Goal: Information Seeking & Learning: Find specific fact

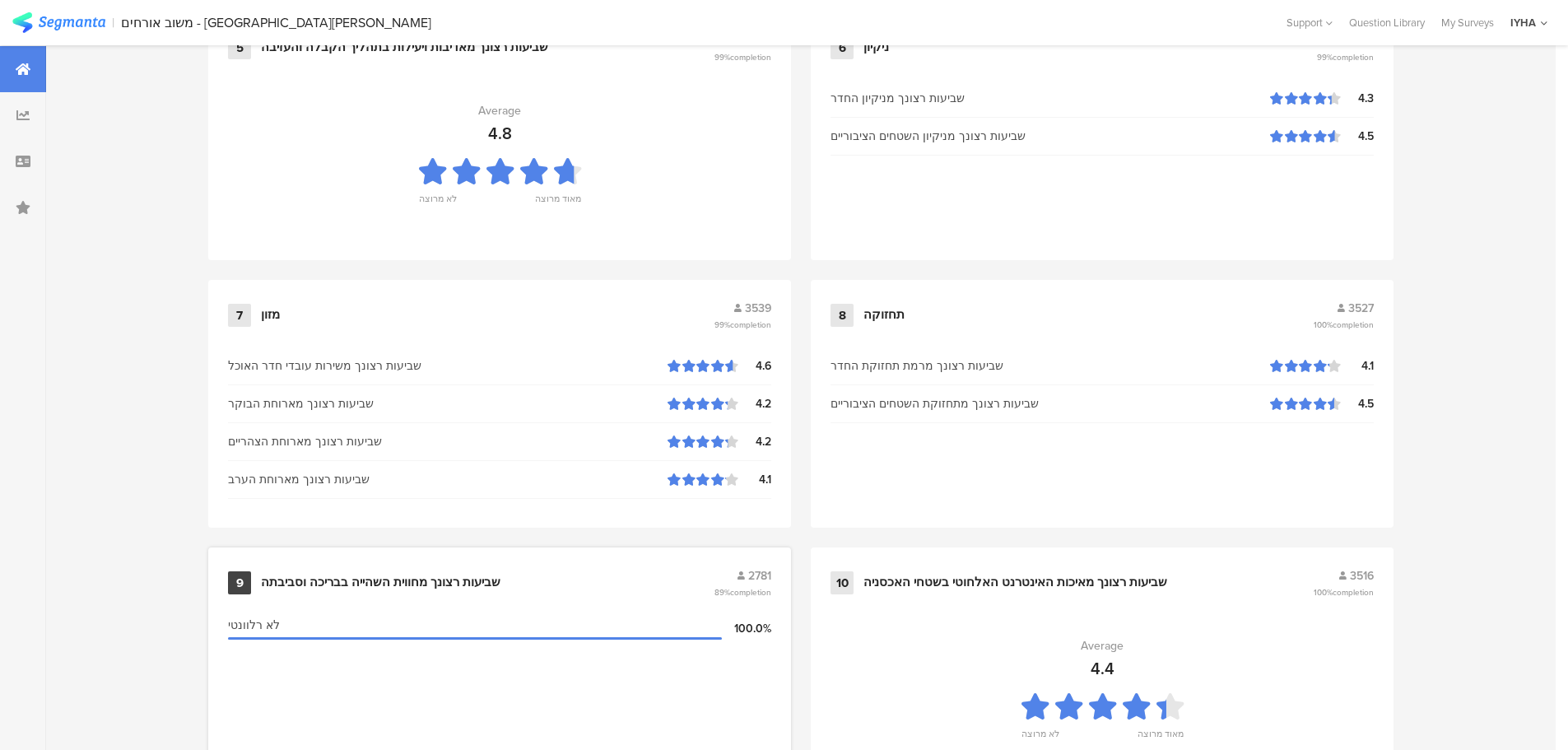
scroll to position [1664, 0]
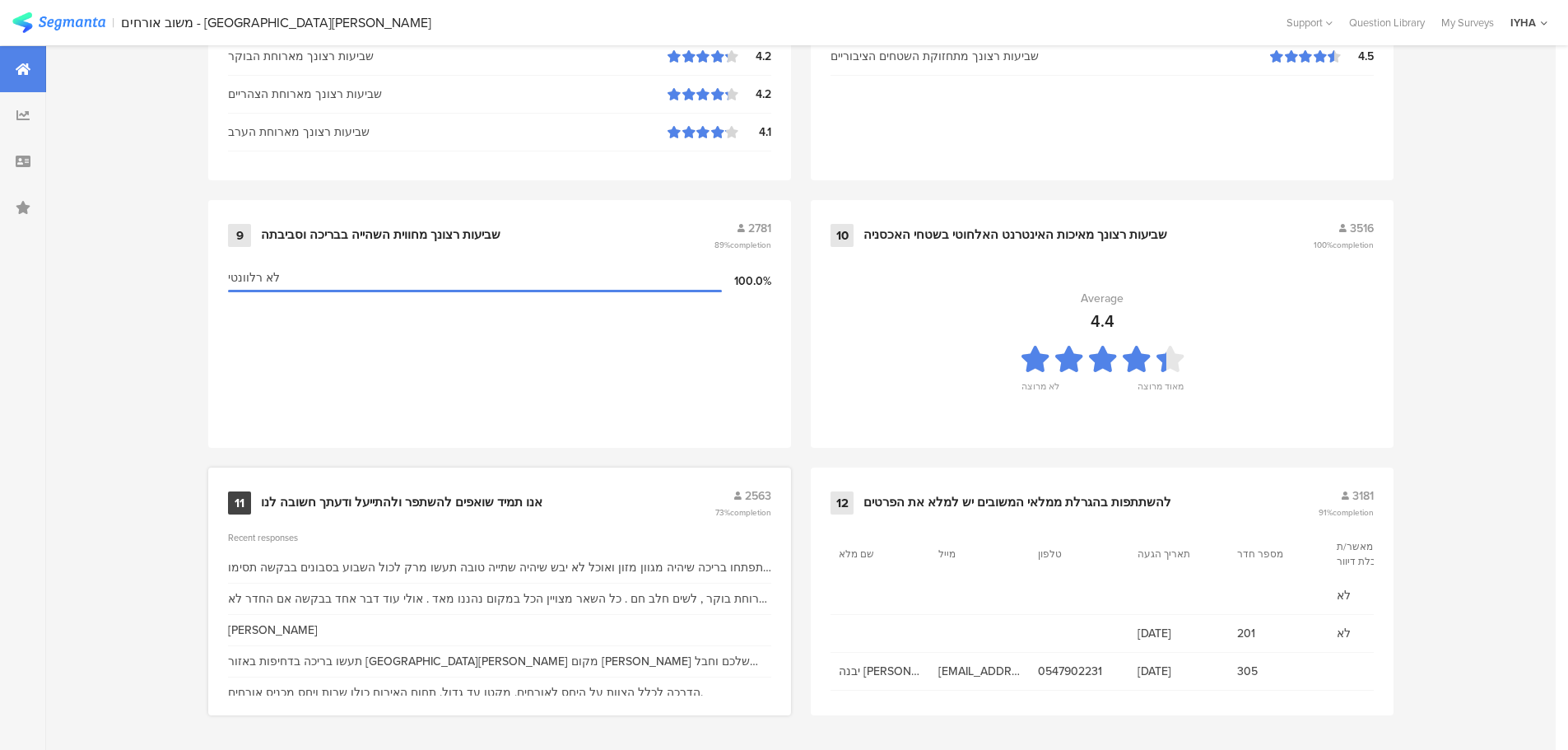
click at [424, 492] on div "11 אנו תמיד שואפים להשתפר ולהתייעל ודעתך חשובה לנו 2563 73% completion" at bounding box center [500, 502] width 543 height 31
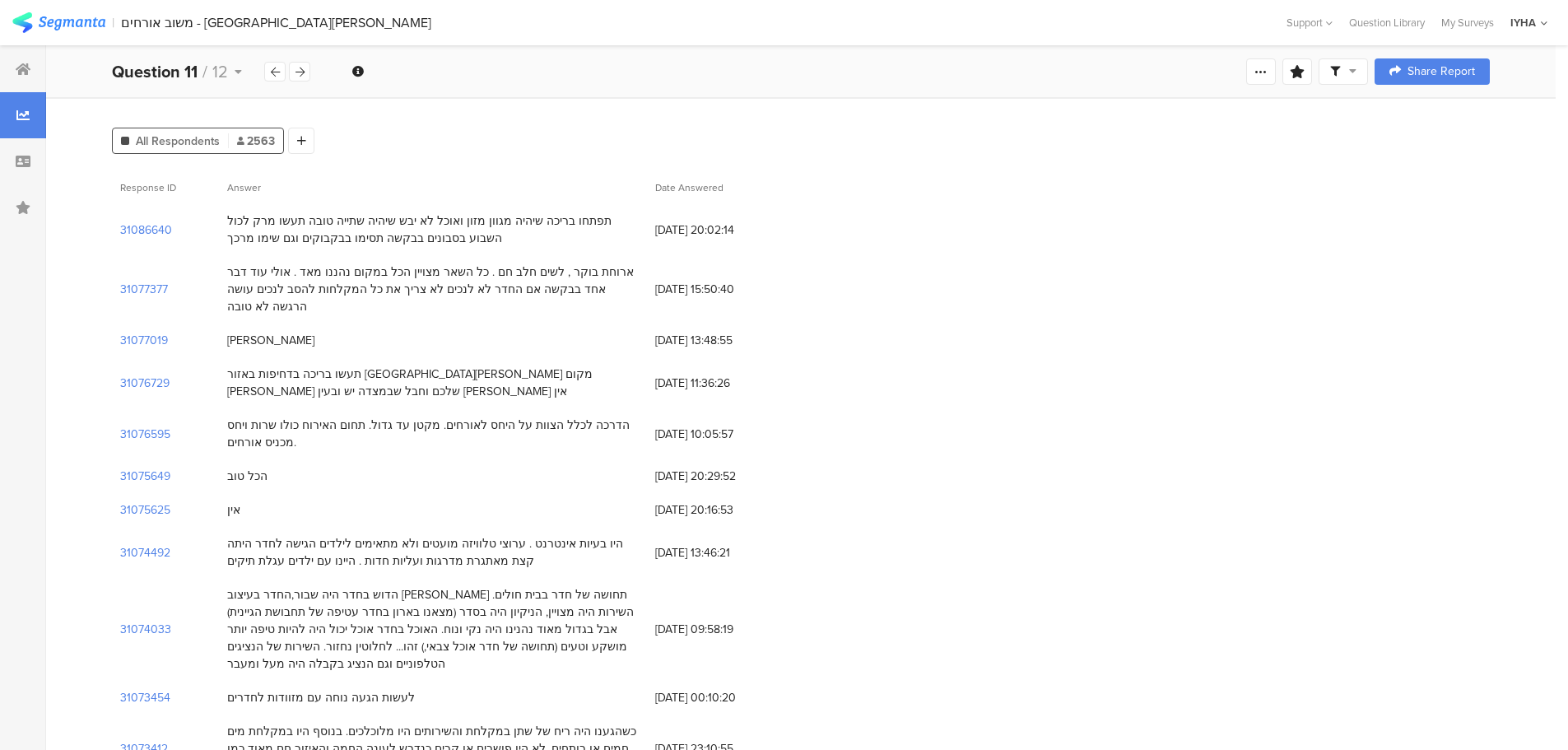
scroll to position [247, 0]
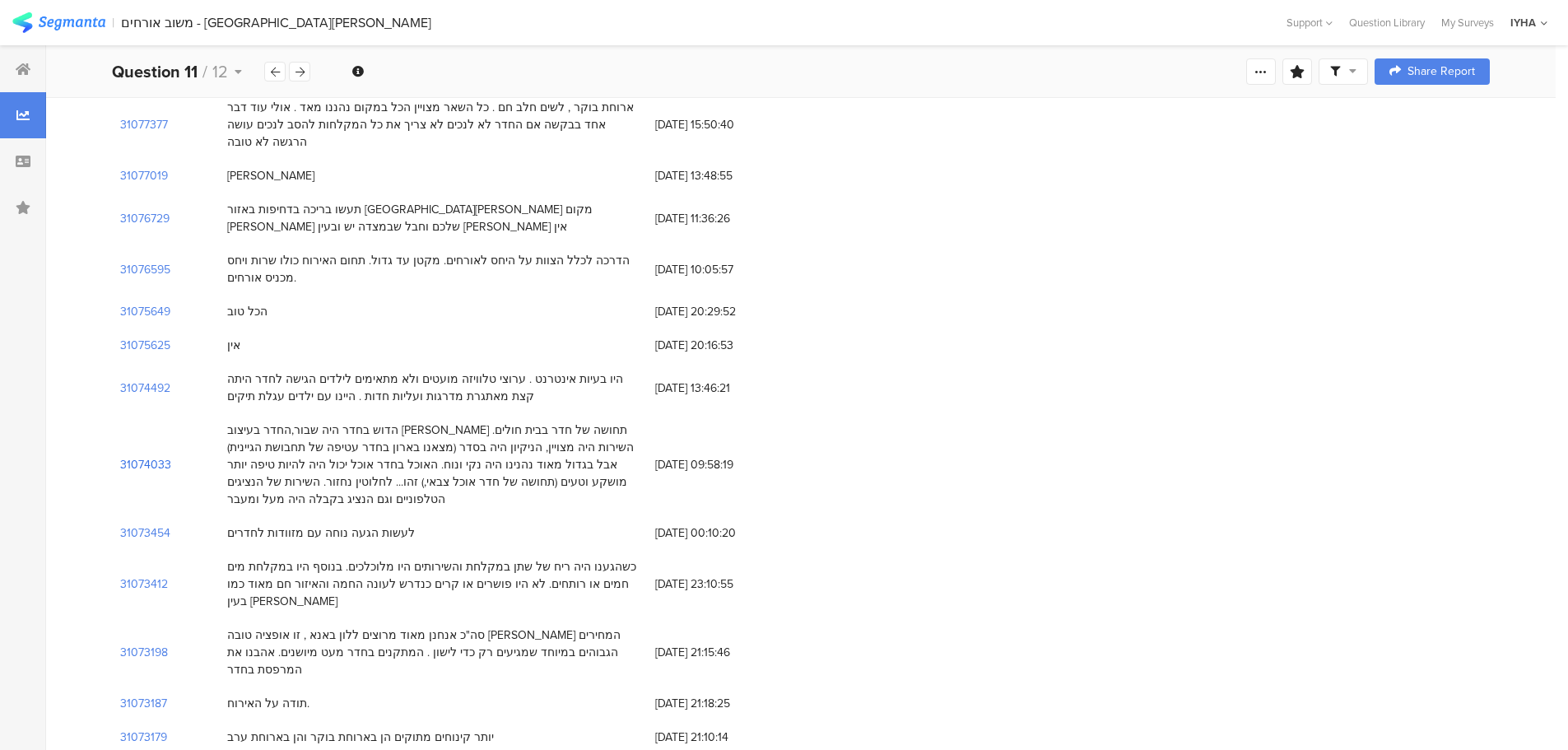
click at [141, 456] on section "31074033" at bounding box center [146, 464] width 51 height 18
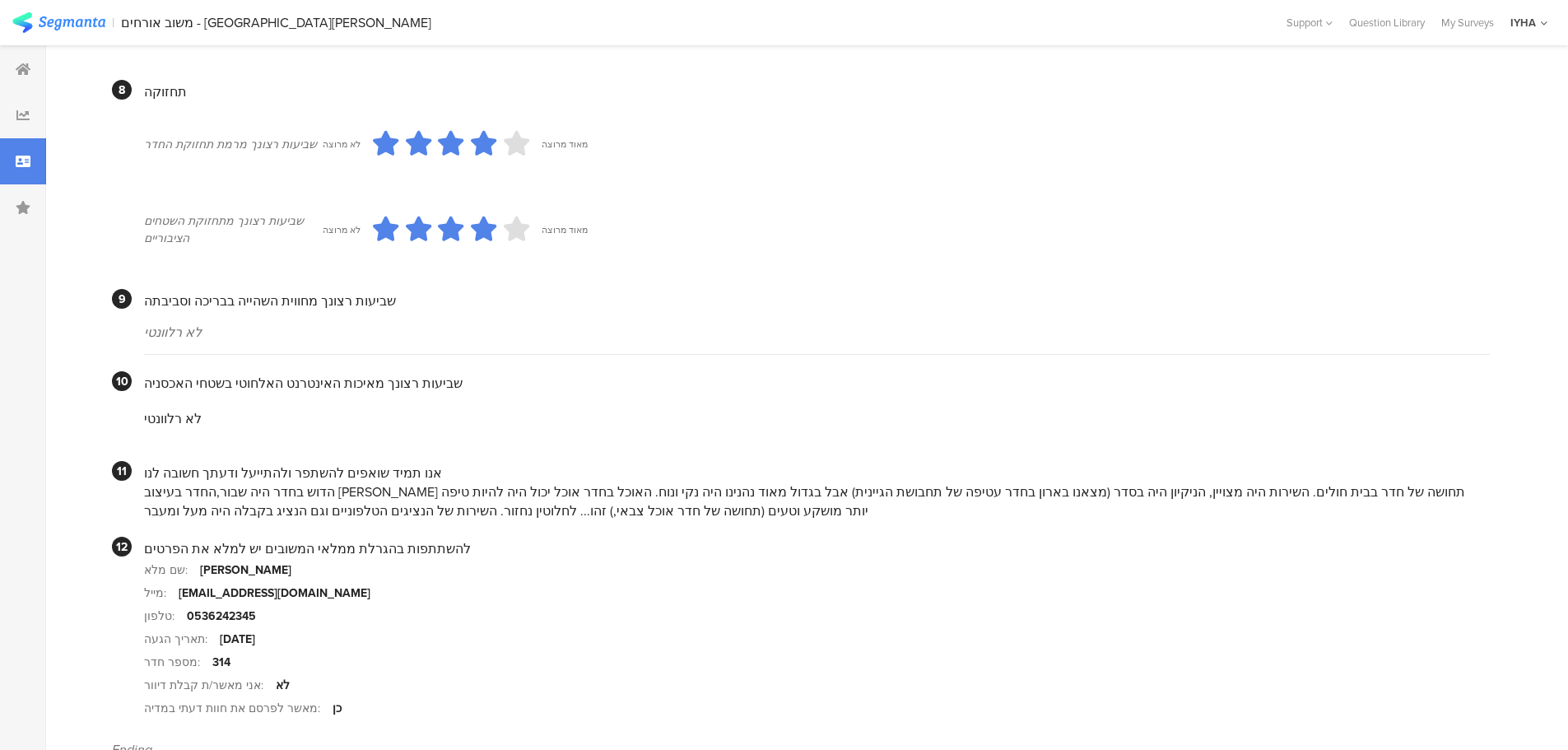
scroll to position [1390, 0]
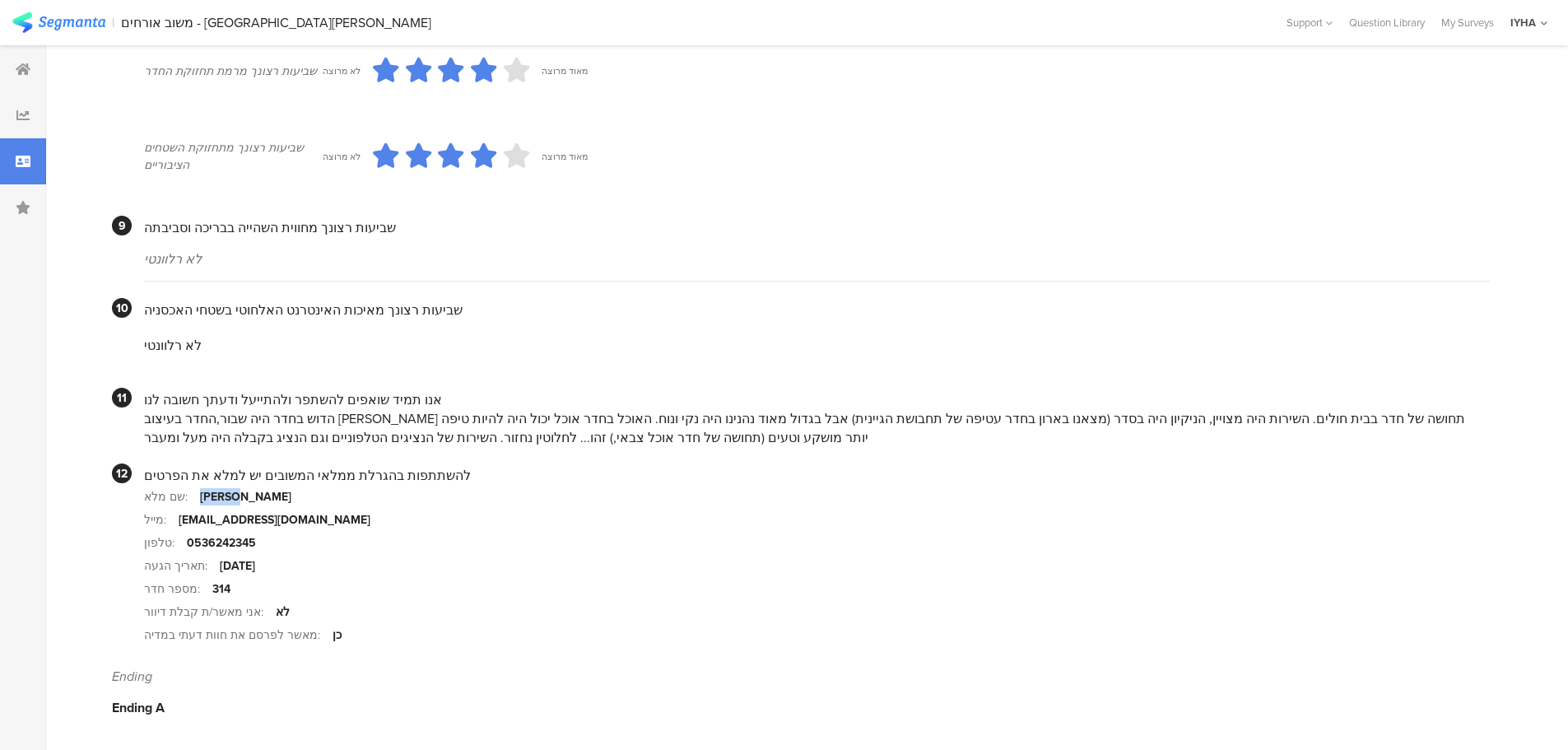
drag, startPoint x: 191, startPoint y: 494, endPoint x: 225, endPoint y: 492, distance: 34.1
click at [225, 492] on section "שם מלא: חן כהן" at bounding box center [816, 496] width 1346 height 23
click at [206, 532] on section "טלפון: 0536242345" at bounding box center [816, 542] width 1346 height 23
click at [209, 542] on div "0536242345" at bounding box center [222, 543] width 69 height 18
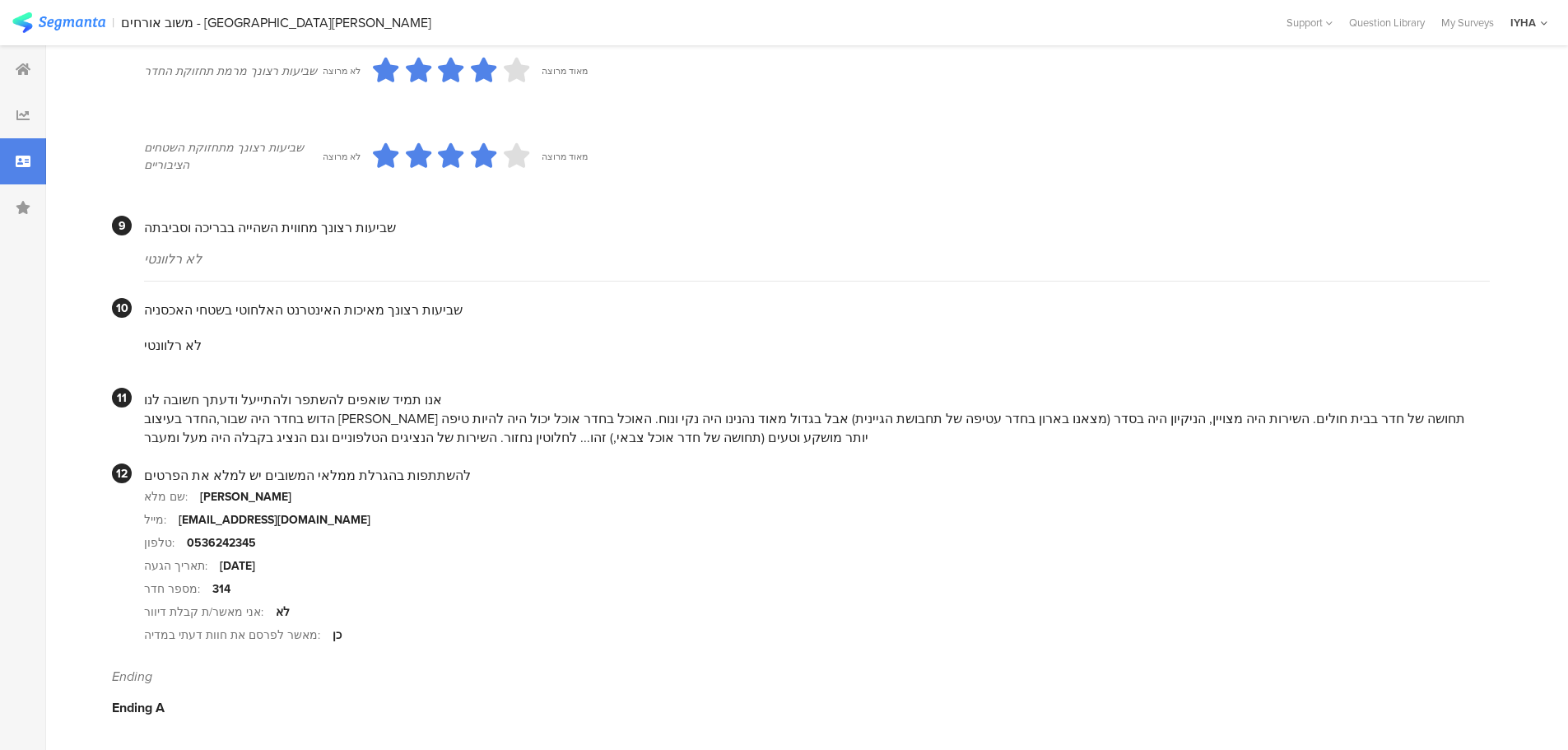
click at [231, 566] on div "Aug 22, 2025" at bounding box center [238, 565] width 35 height 18
